Goal: Task Accomplishment & Management: Complete application form

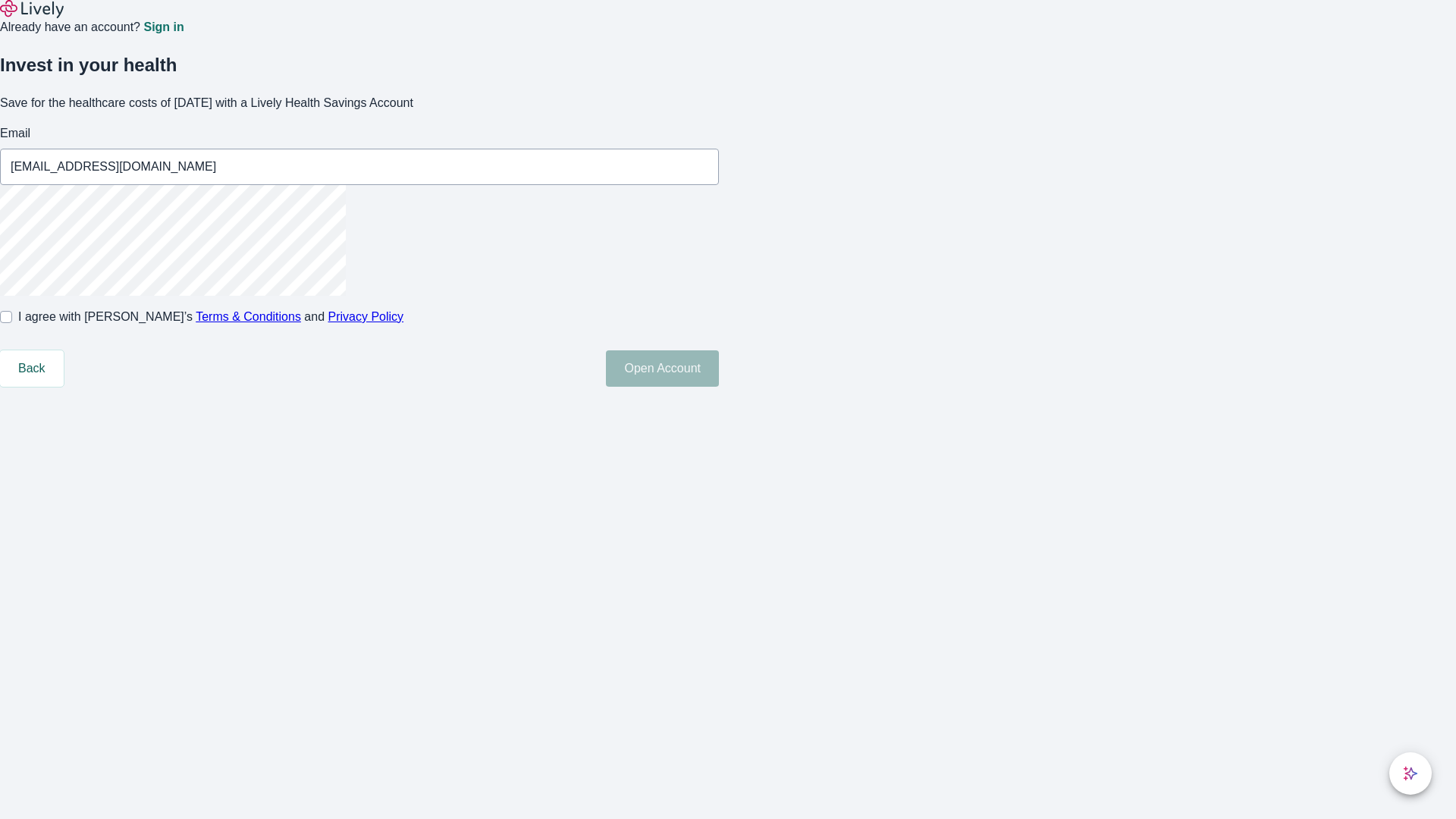
click at [12, 323] on input "I agree with Lively’s Terms & Conditions and Privacy Policy" at bounding box center [6, 316] width 12 height 12
checkbox input "true"
click at [719, 386] on button "Open Account" at bounding box center [662, 368] width 113 height 36
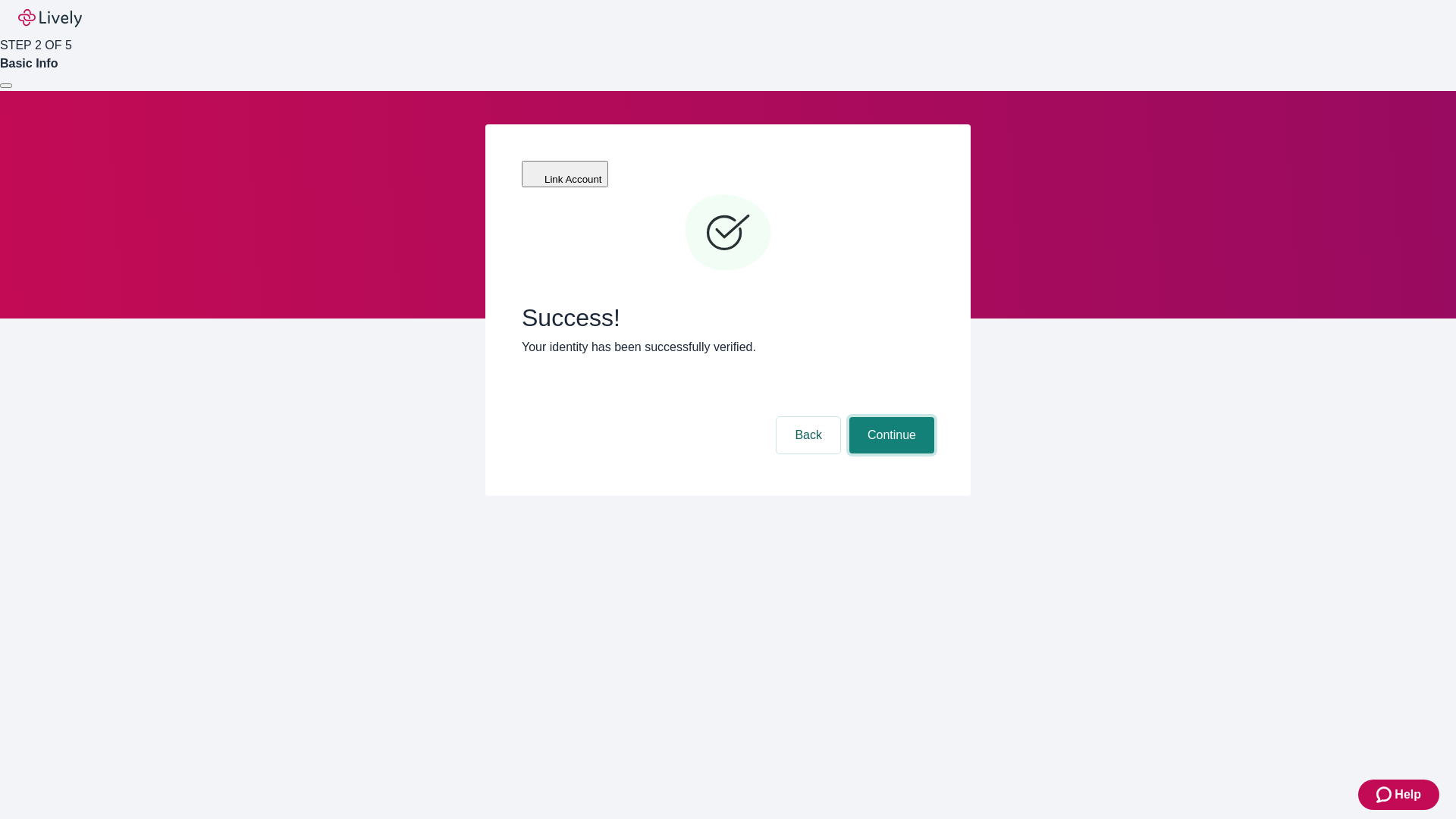
click at [889, 417] on button "Continue" at bounding box center [891, 434] width 85 height 36
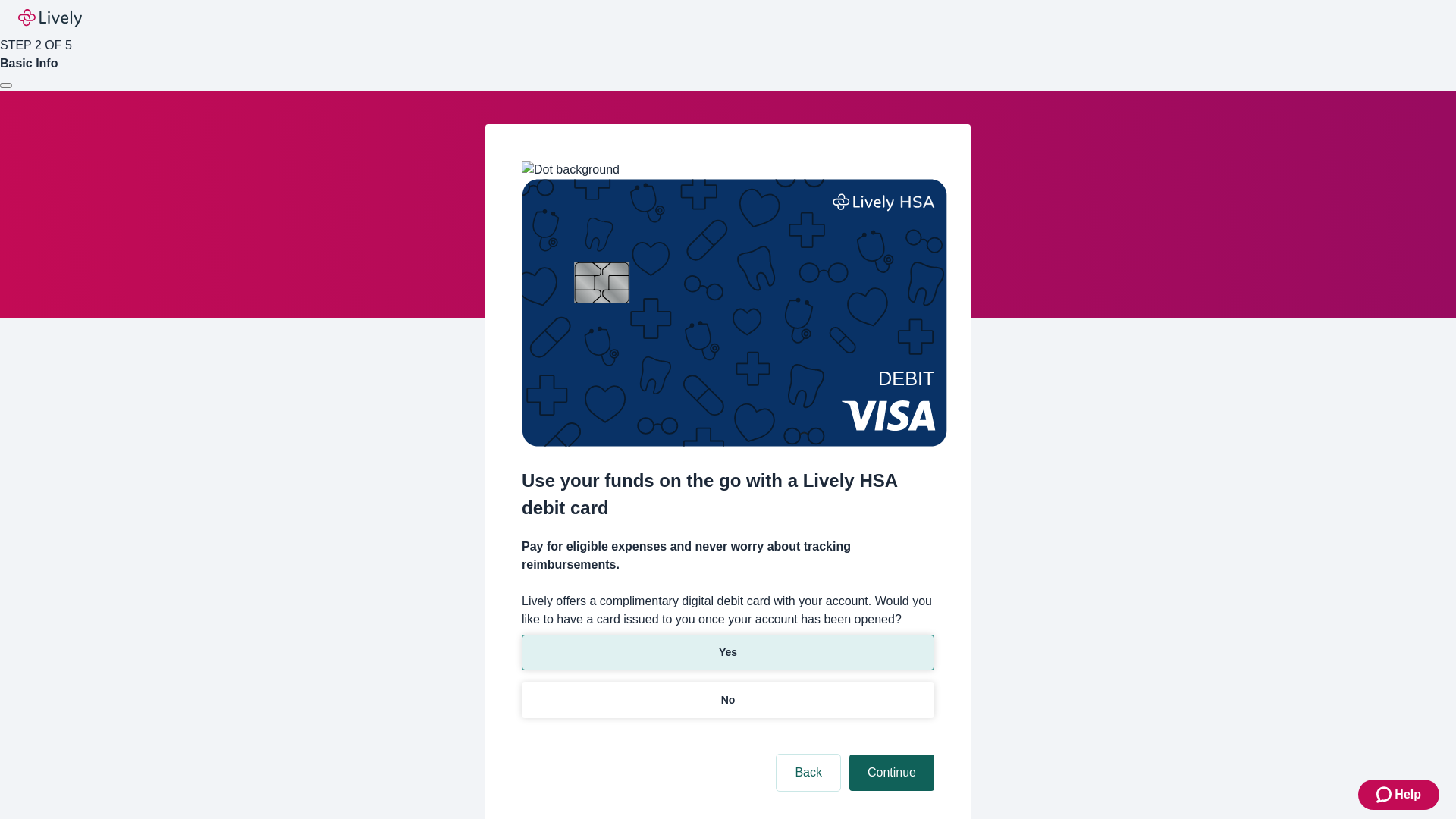
click at [727, 645] on p "Yes" at bounding box center [728, 652] width 18 height 16
click at [889, 754] on button "Continue" at bounding box center [891, 772] width 85 height 36
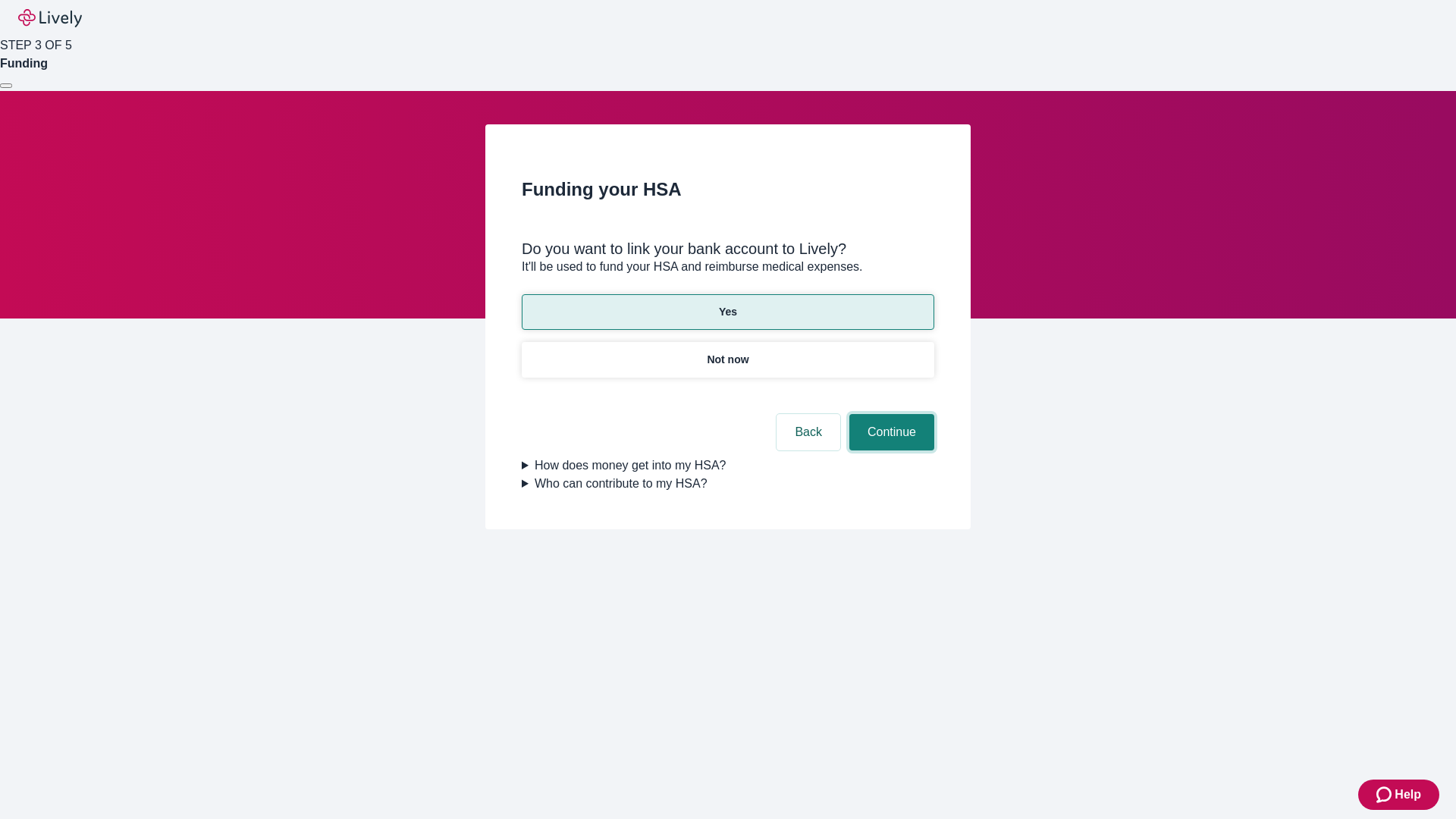
click at [889, 414] on button "Continue" at bounding box center [891, 432] width 85 height 36
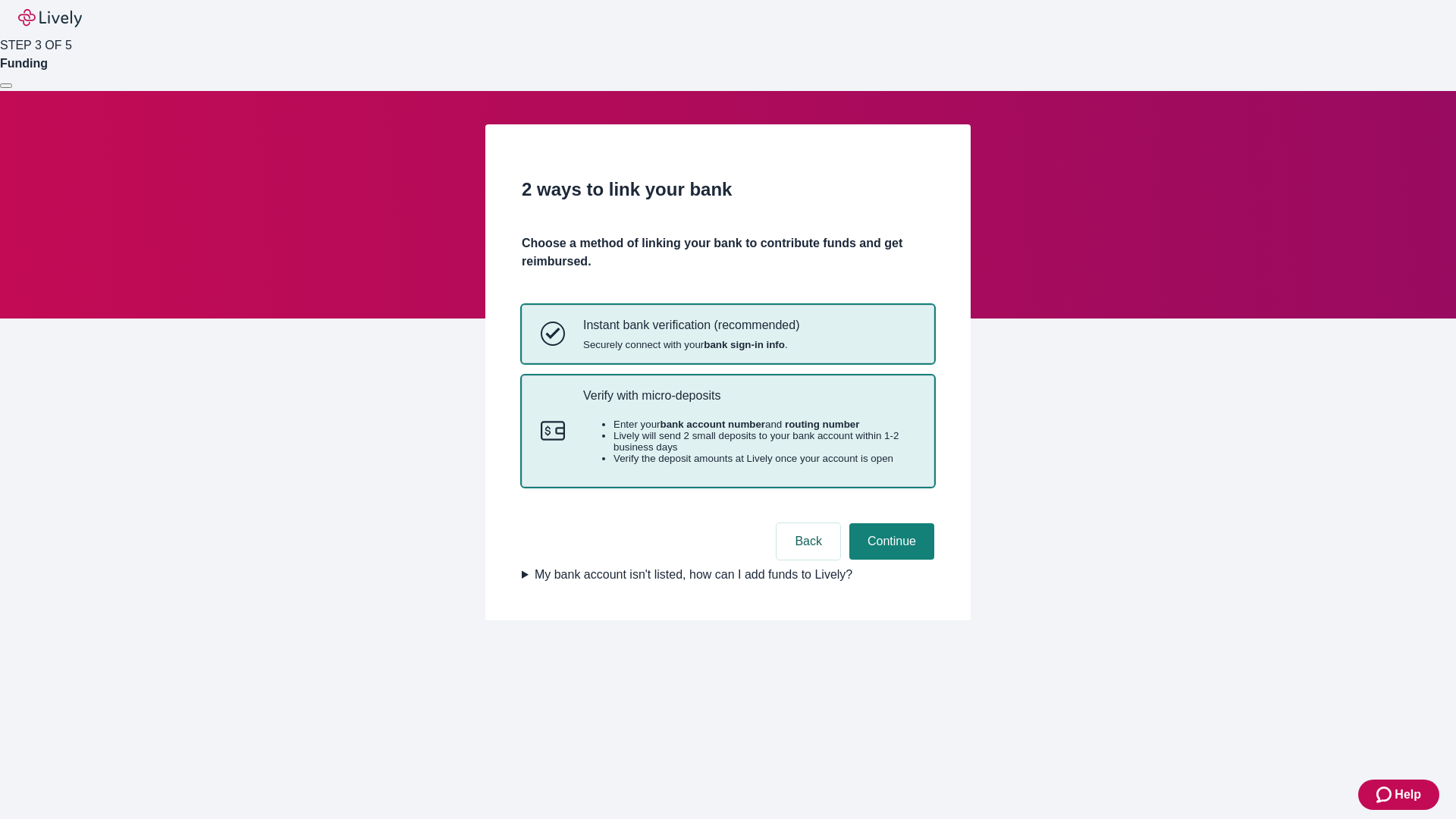
click at [748, 402] on p "Verify with micro-deposits" at bounding box center [749, 396] width 332 height 15
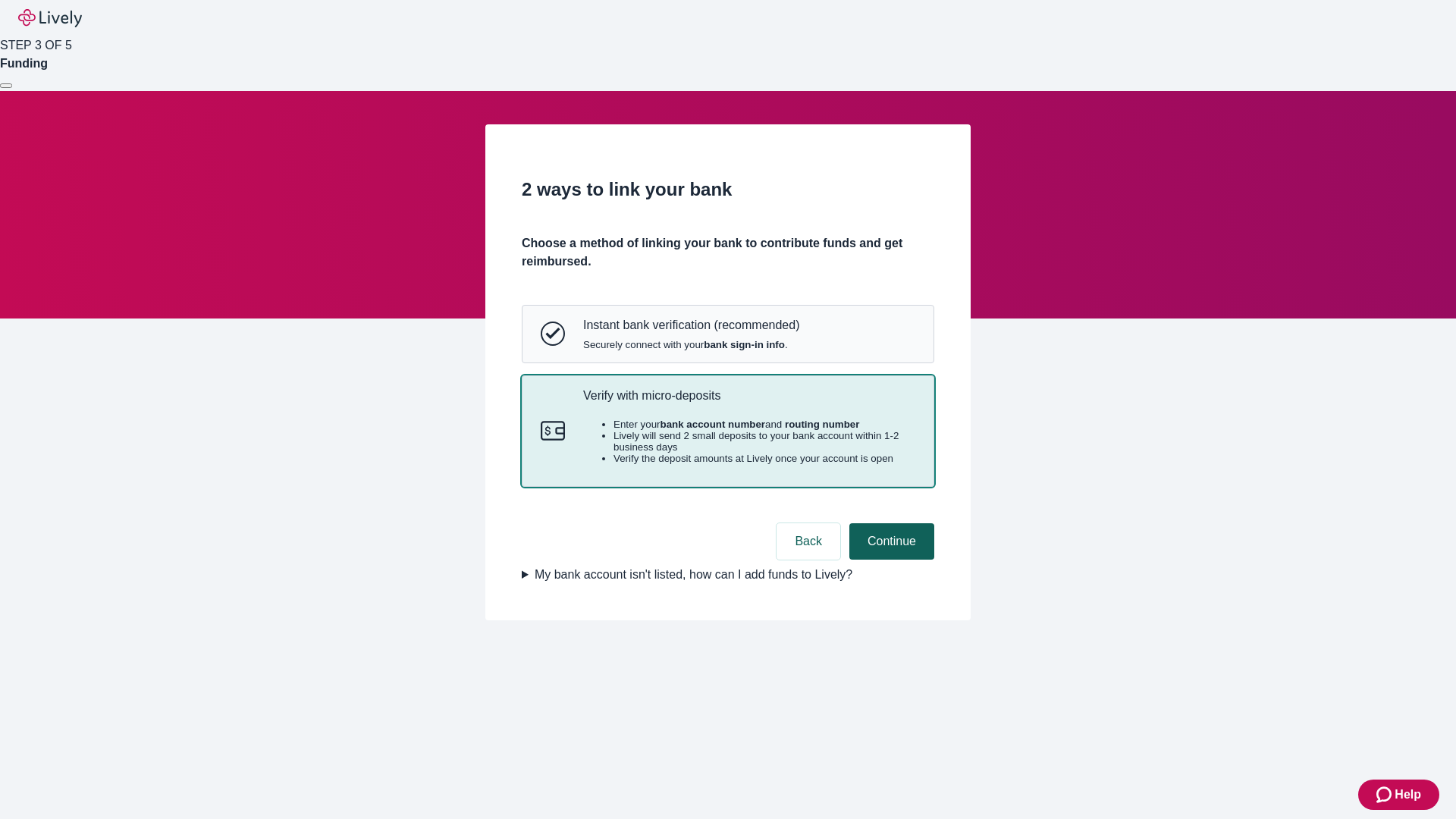
click at [889, 559] on button "Continue" at bounding box center [891, 540] width 85 height 36
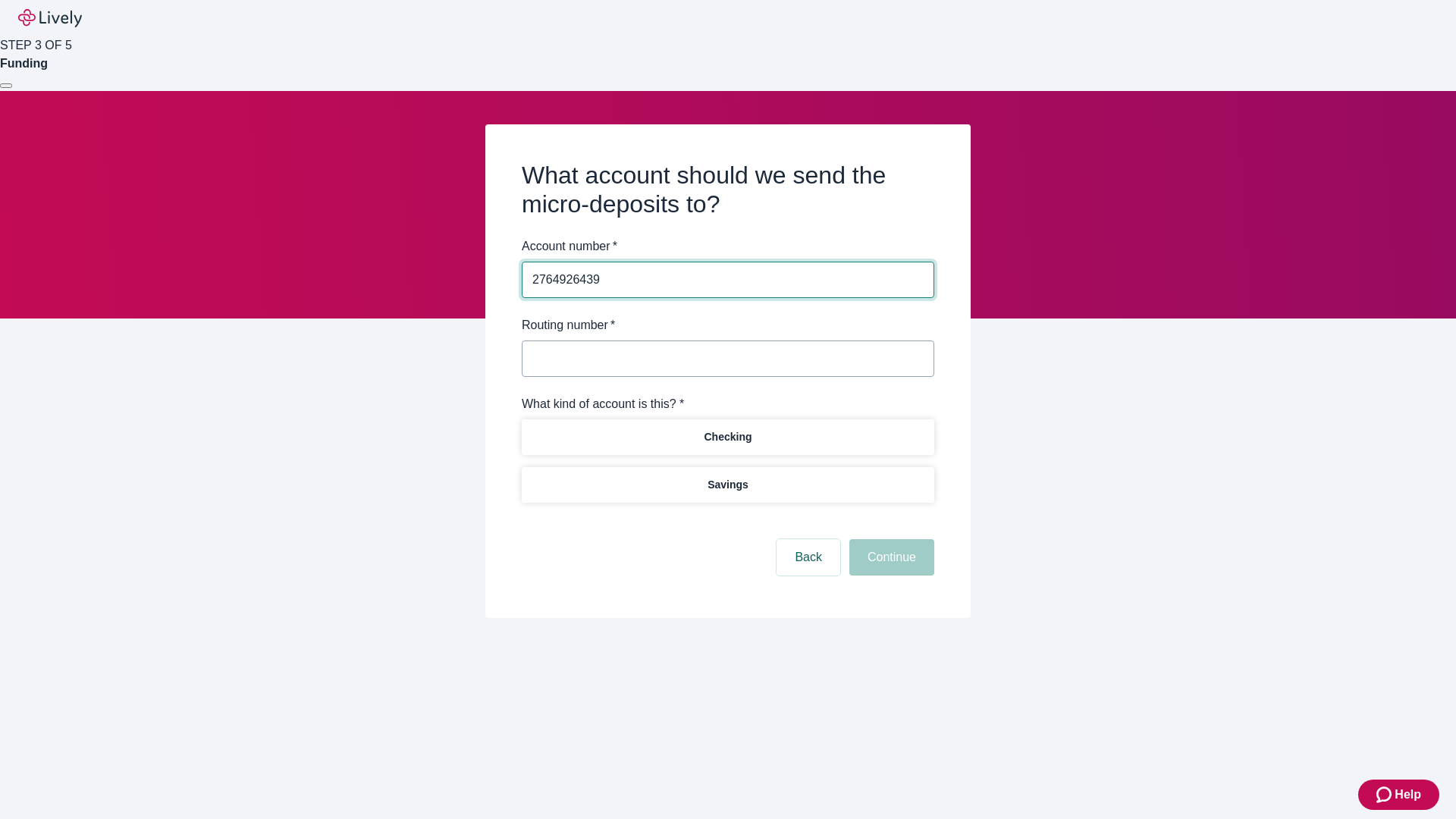
type input "2764926439"
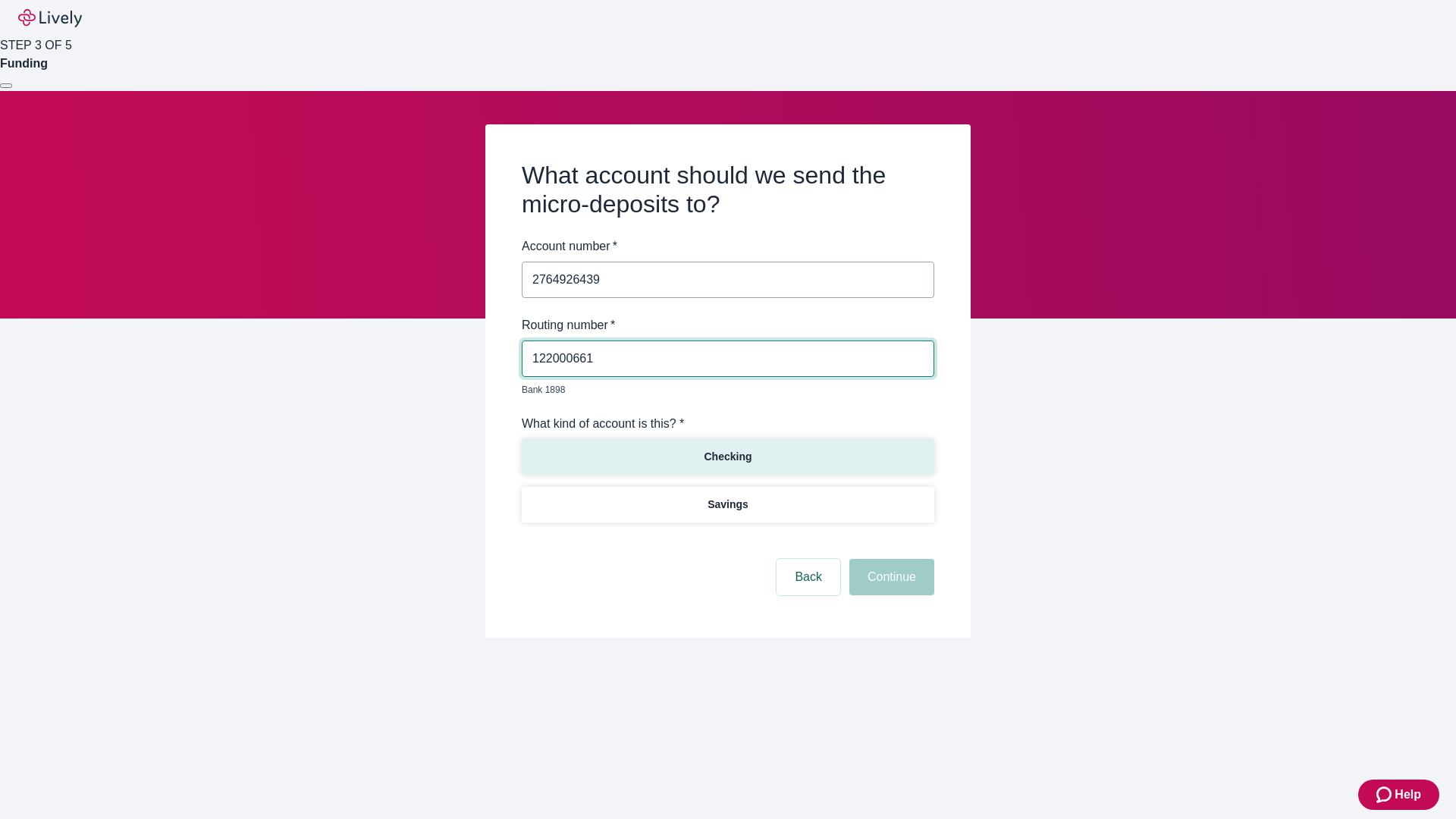
type input "122000661"
click at [727, 449] on p "Checking" at bounding box center [728, 457] width 48 height 16
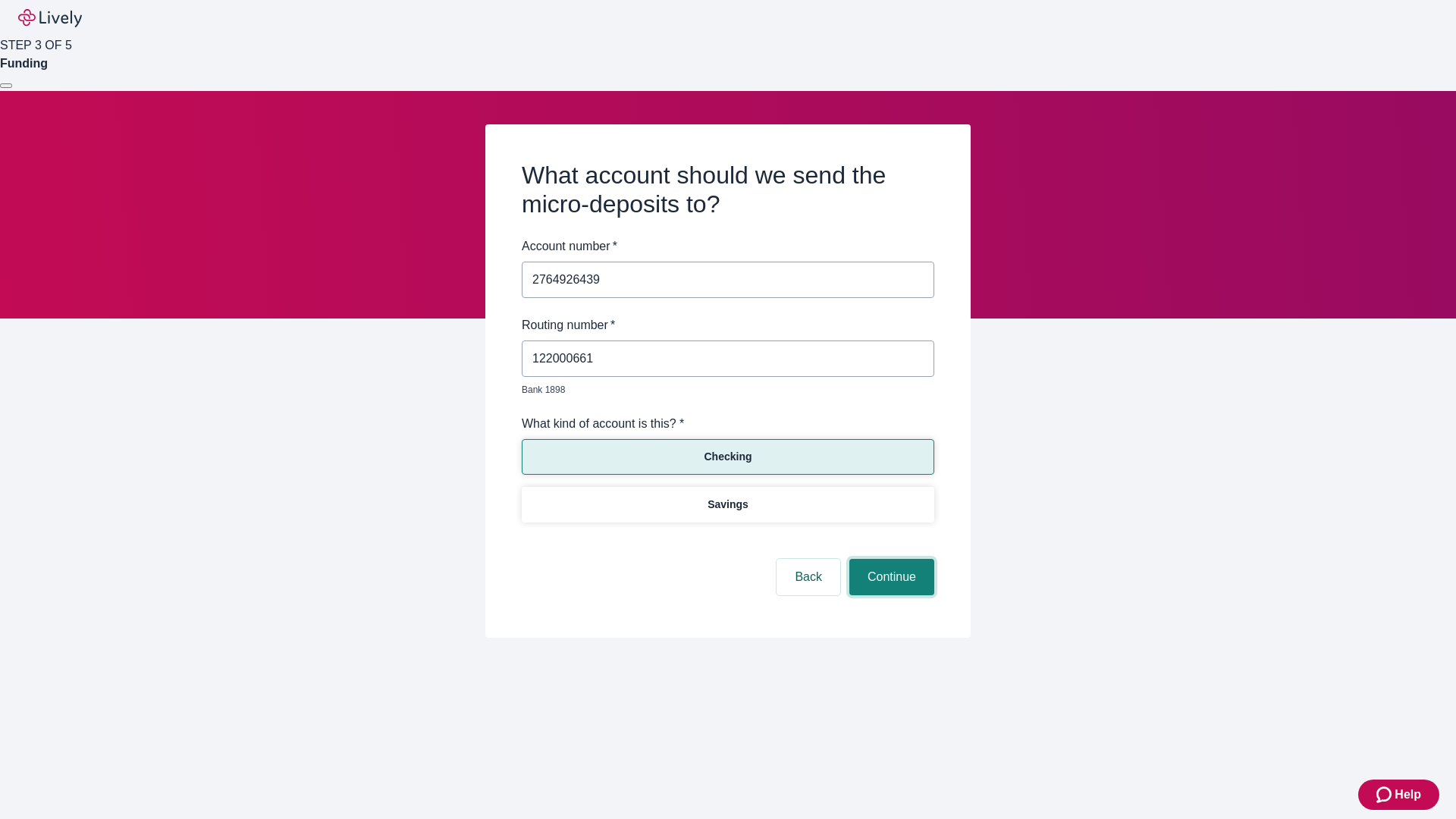
click at [889, 559] on button "Continue" at bounding box center [891, 576] width 85 height 36
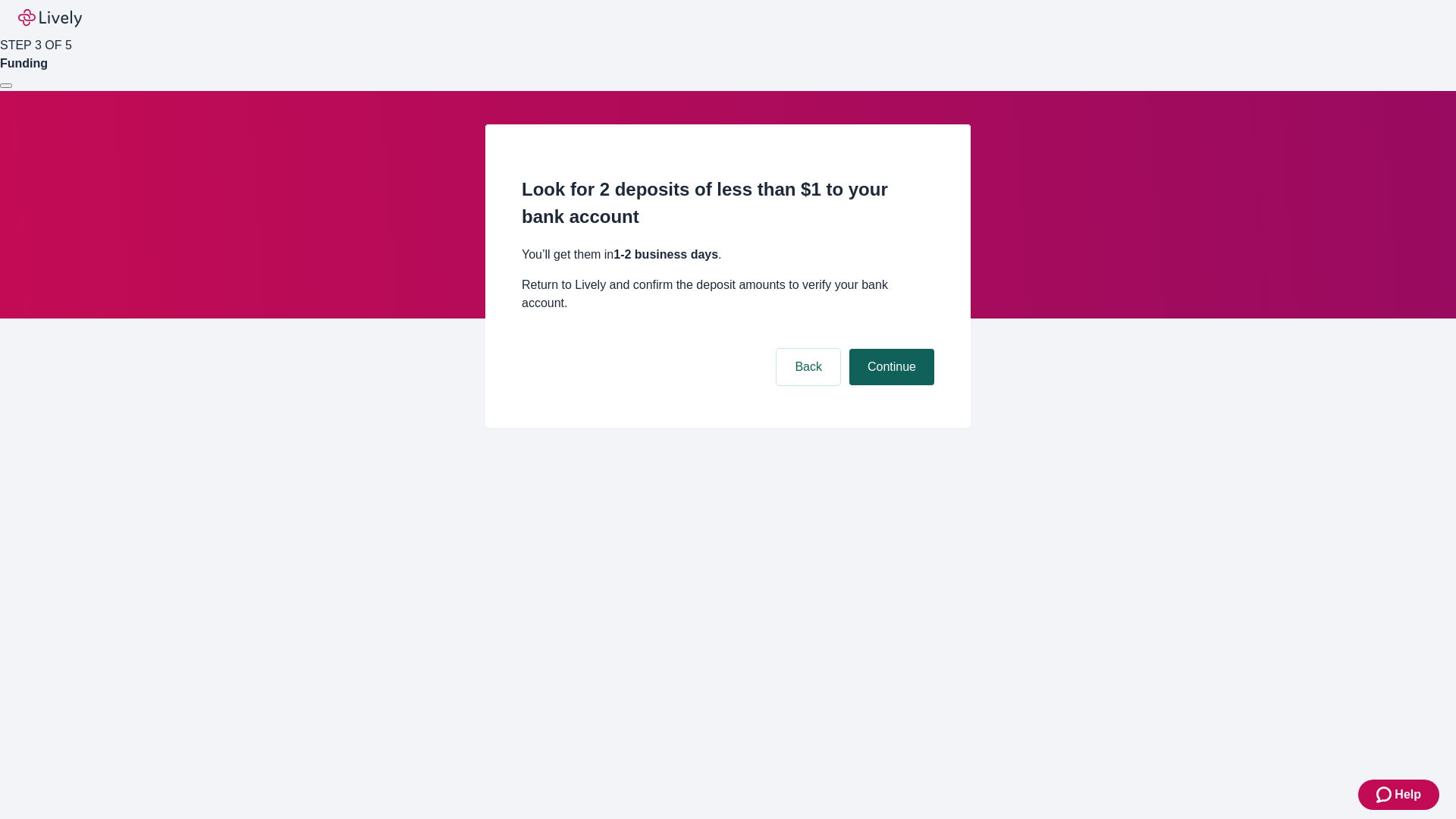
click at [889, 349] on button "Continue" at bounding box center [891, 366] width 85 height 36
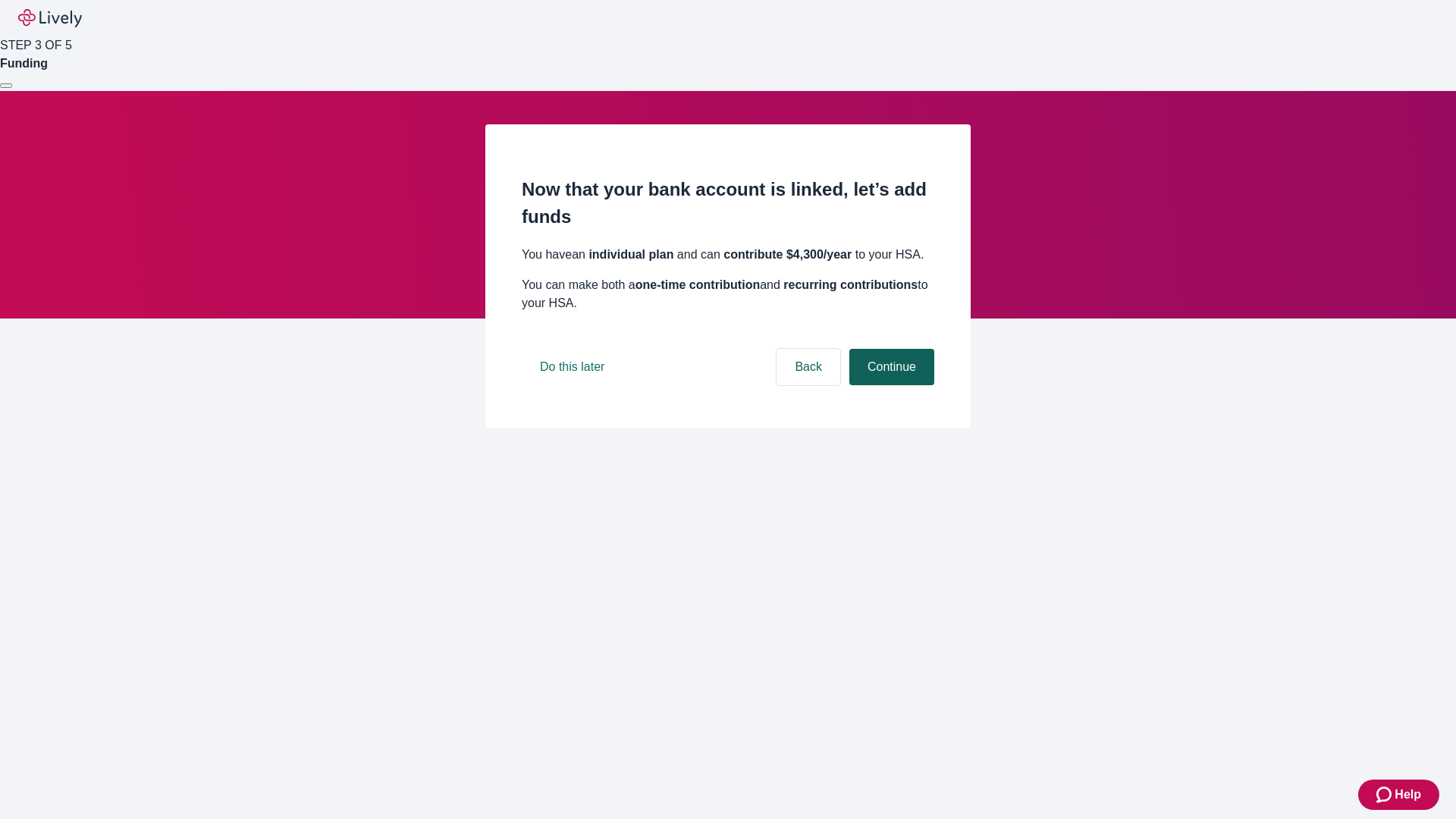
click at [889, 385] on button "Continue" at bounding box center [891, 366] width 85 height 36
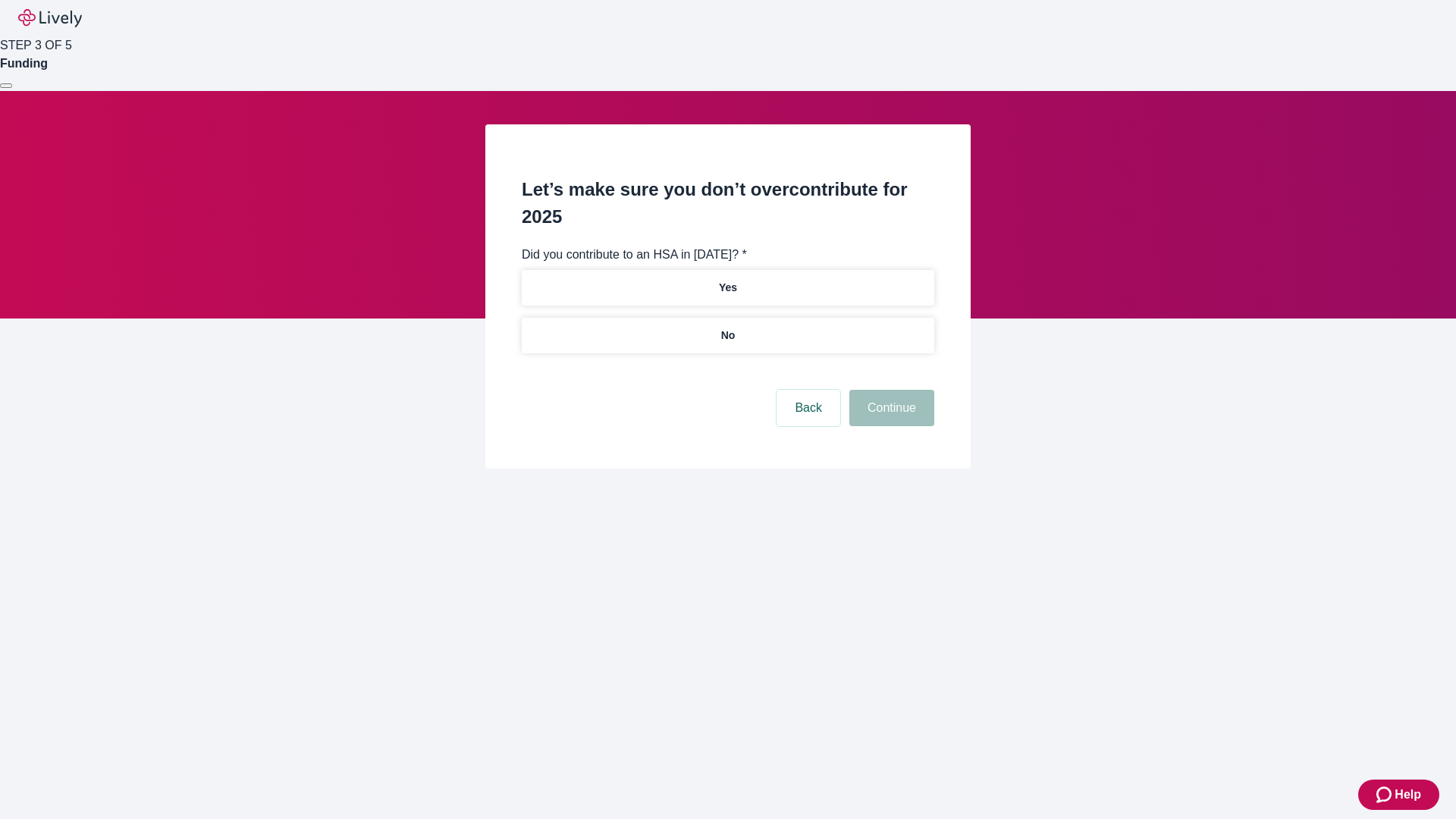
click at [727, 327] on p "No" at bounding box center [729, 335] width 15 height 16
click at [889, 389] on button "Continue" at bounding box center [891, 407] width 85 height 36
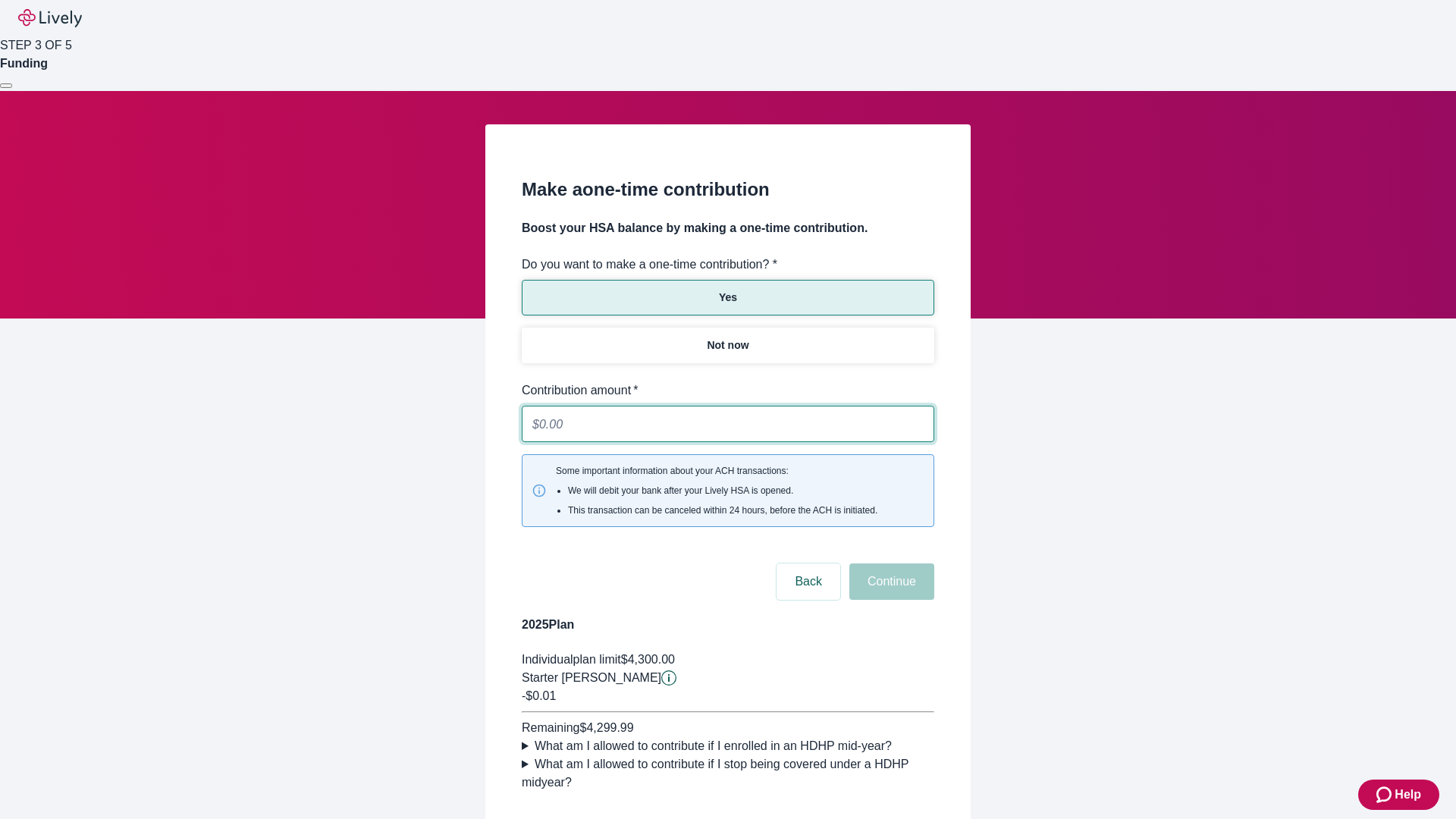
type input "0.01"
click at [889, 564] on button "Continue" at bounding box center [891, 581] width 85 height 36
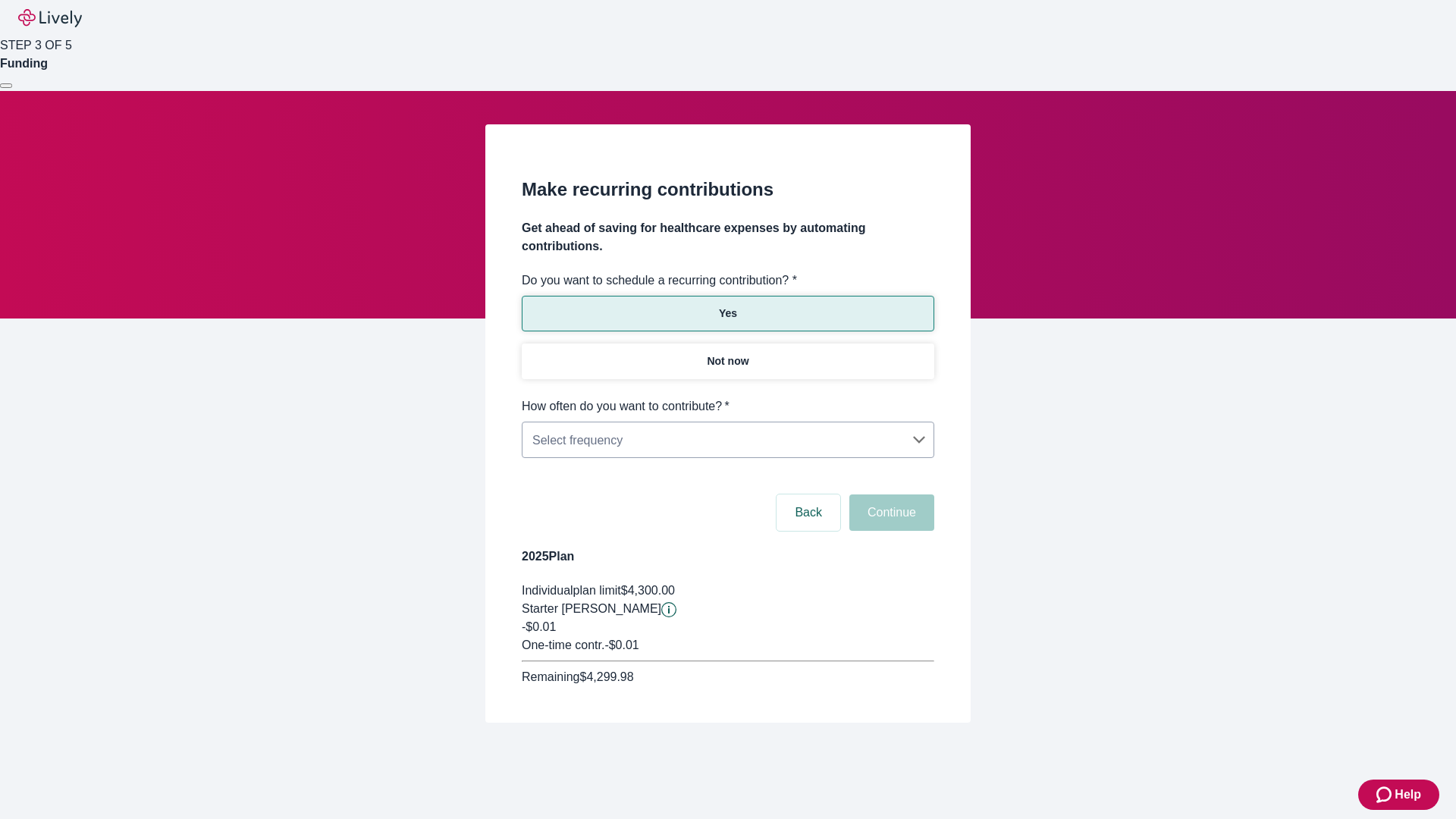
click at [727, 398] on body "Help STEP 3 OF 5 Funding Make recurring contributions Get ahead of saving for h…" at bounding box center [728, 398] width 1456 height 795
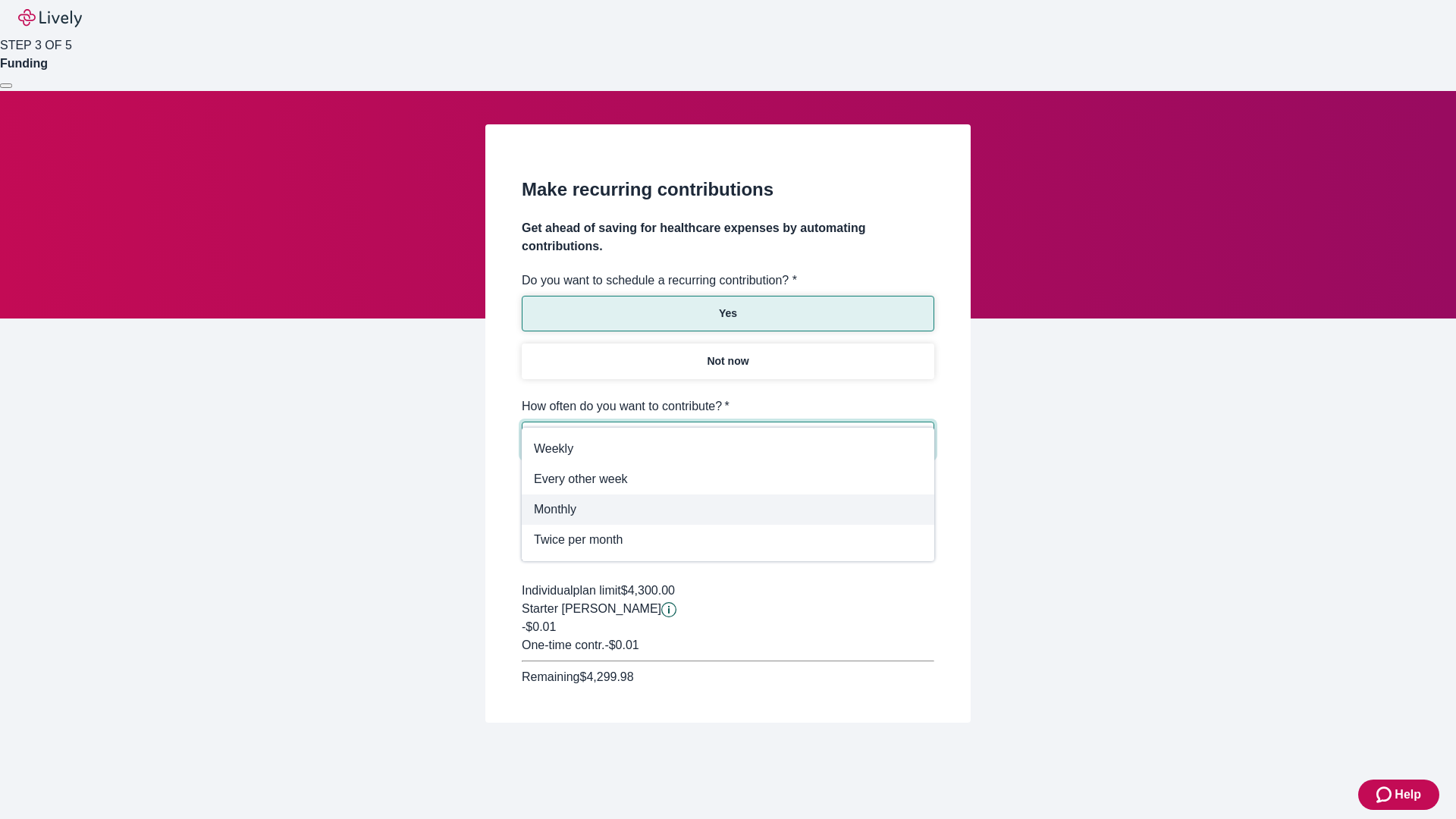
click at [728, 509] on span "Monthly" at bounding box center [728, 509] width 388 height 18
type input "Monthly"
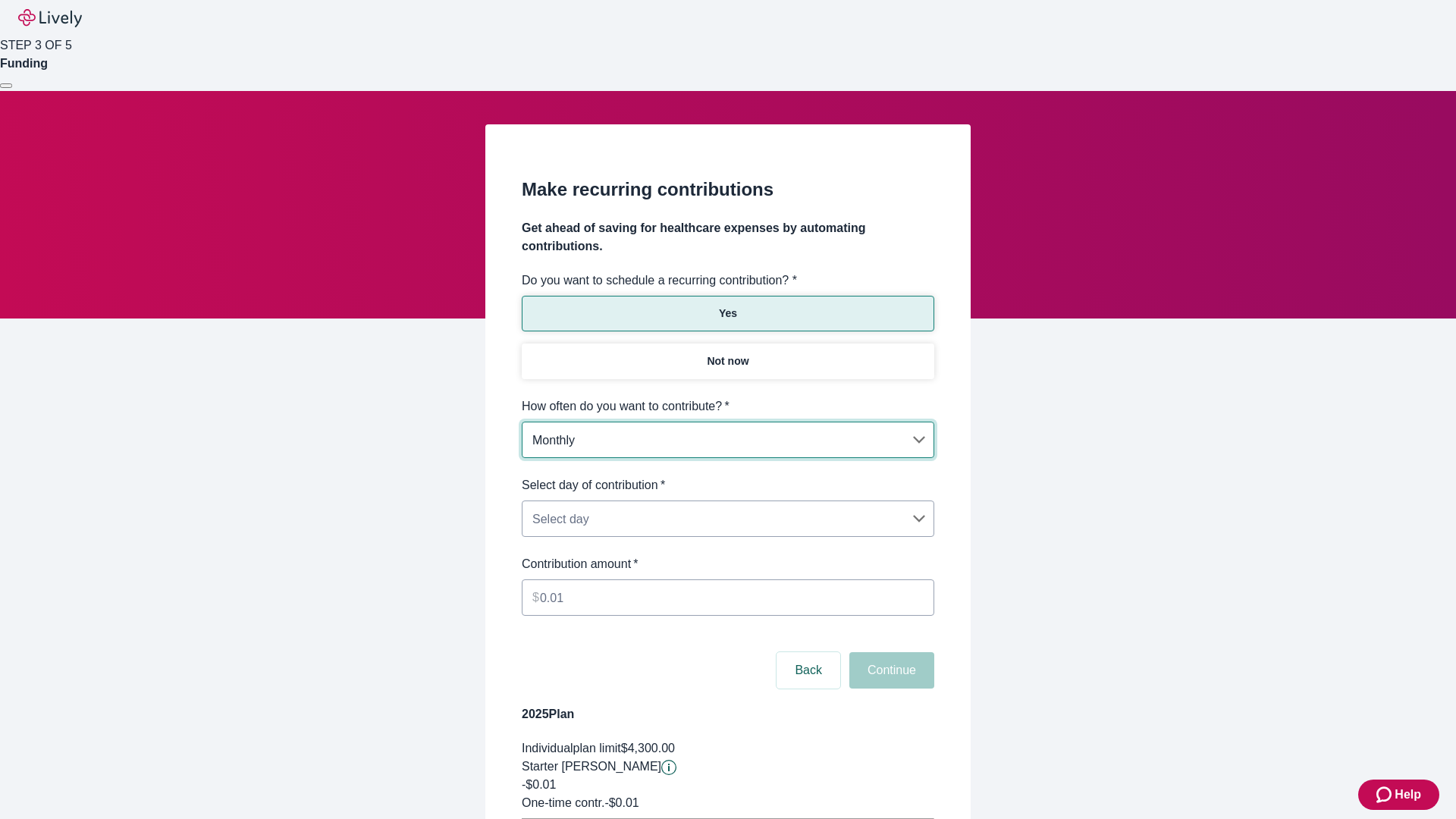
click at [727, 476] on body "Help STEP 3 OF 5 Funding Make recurring contributions Get ahead of saving for h…" at bounding box center [728, 476] width 1456 height 953
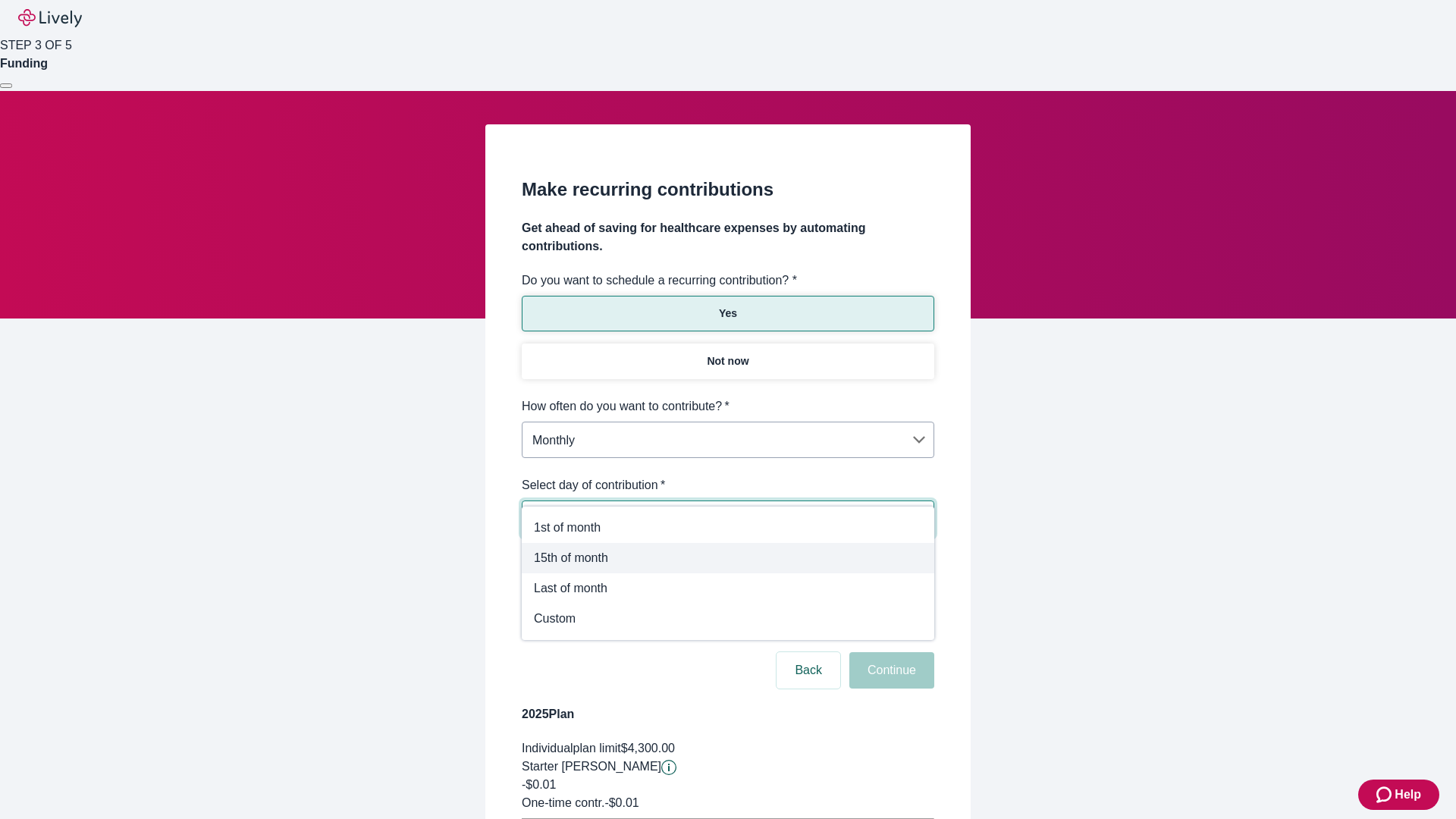
click at [728, 558] on span "15th of month" at bounding box center [728, 558] width 388 height 18
type input "Monthly15th"
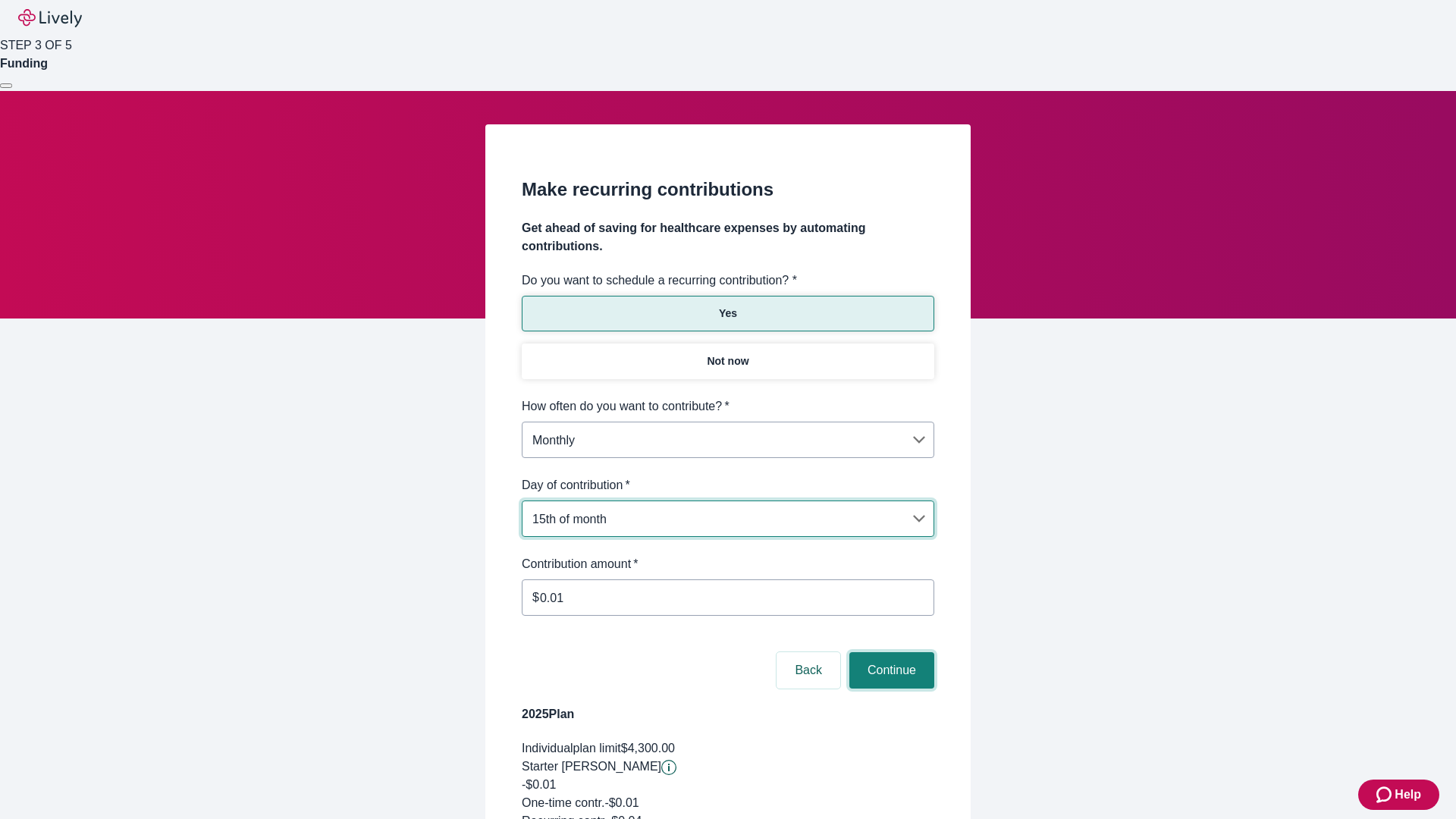
click at [889, 652] on button "Continue" at bounding box center [891, 670] width 85 height 36
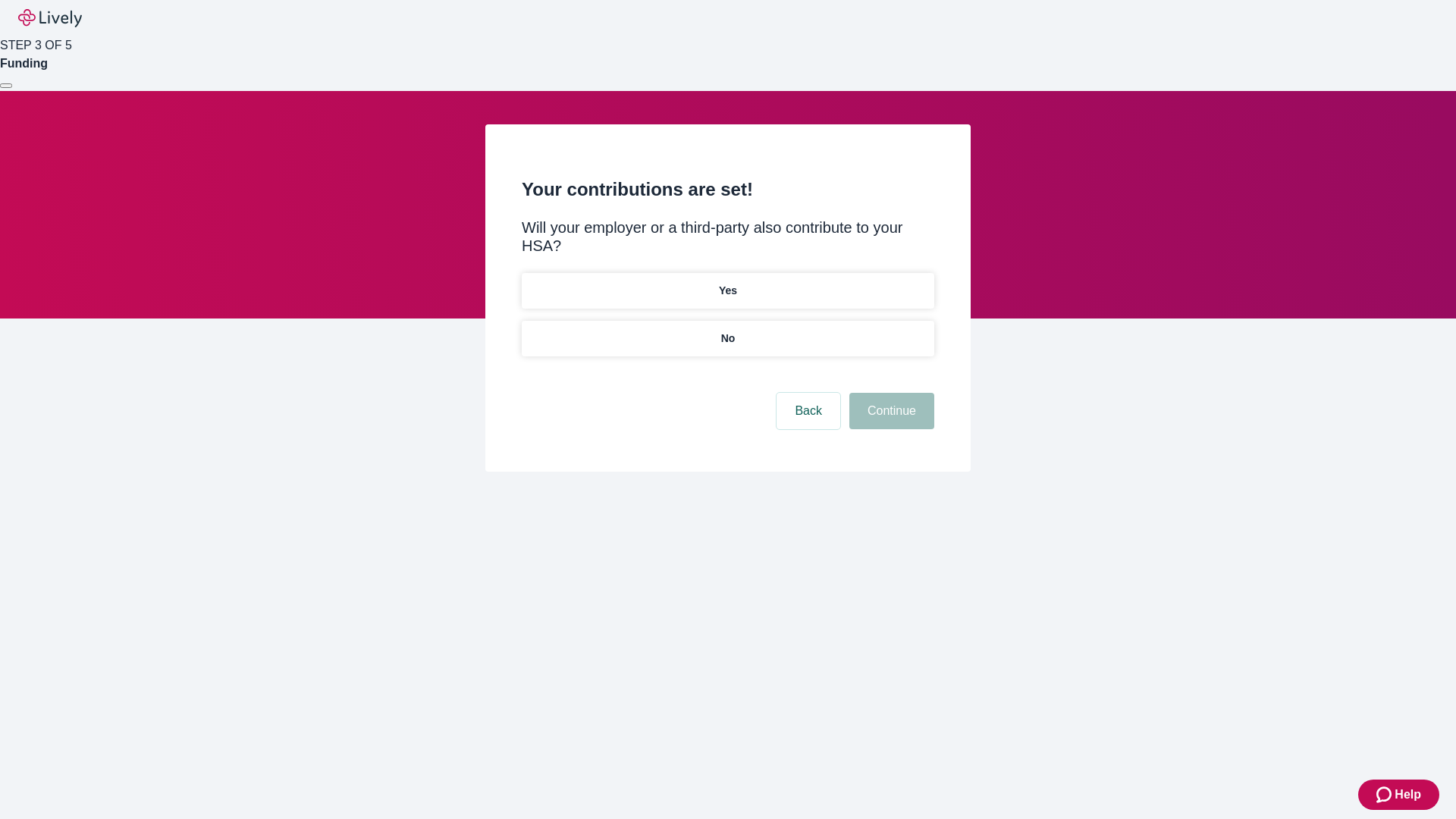
click at [727, 283] on p "Yes" at bounding box center [728, 291] width 18 height 16
click at [889, 393] on button "Continue" at bounding box center [891, 410] width 85 height 36
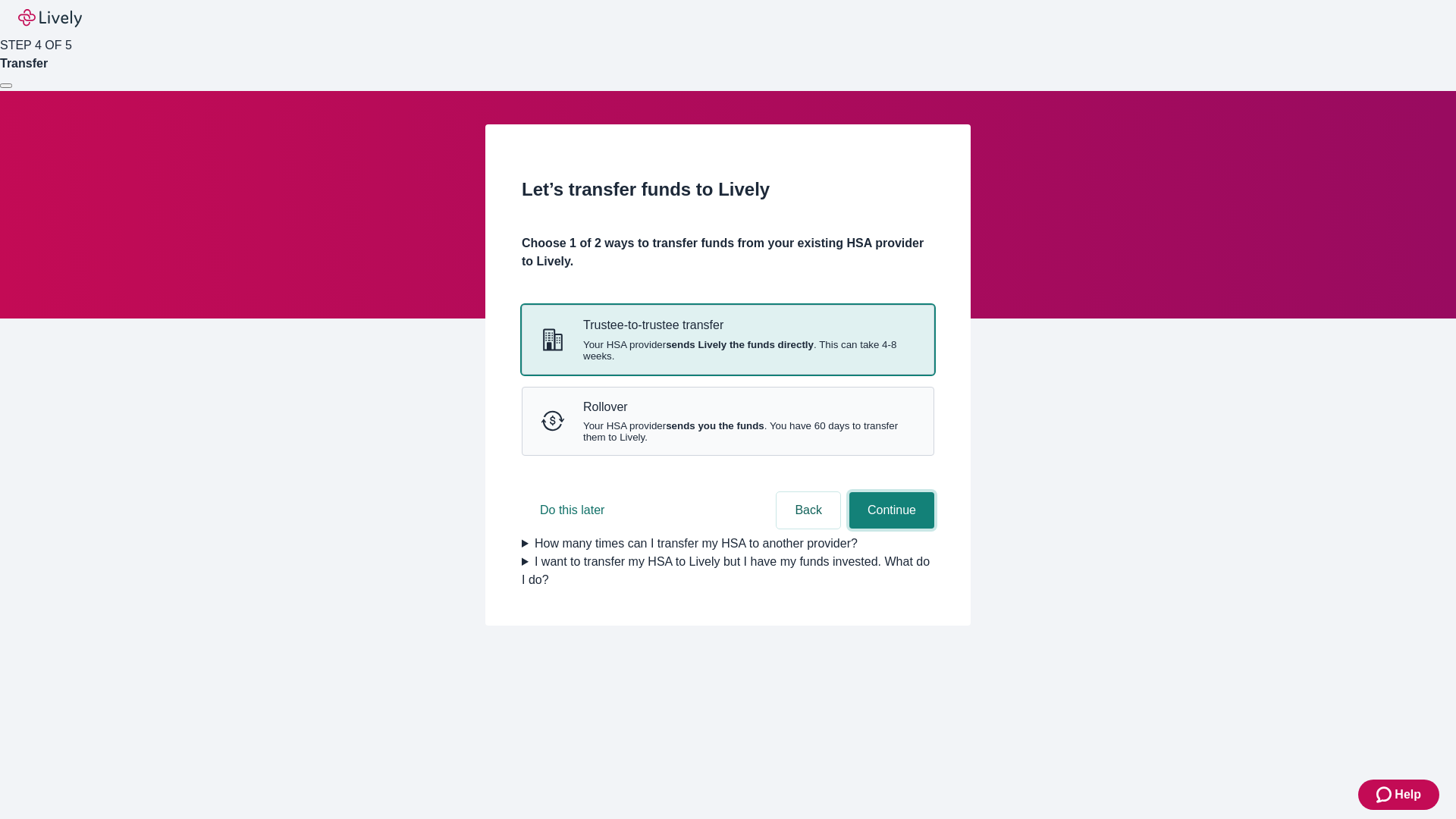
click at [889, 528] on button "Continue" at bounding box center [891, 509] width 85 height 36
